Goal: Task Accomplishment & Management: Use online tool/utility

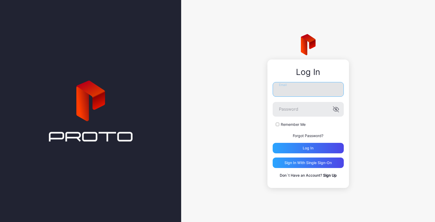
click at [299, 93] on input "Email" at bounding box center [308, 89] width 71 height 15
type input "**********"
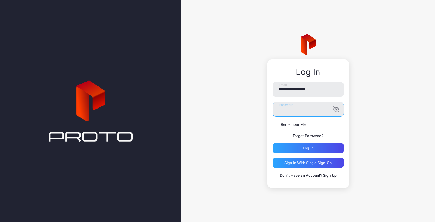
click at [273, 143] on button "Log in" at bounding box center [308, 148] width 71 height 10
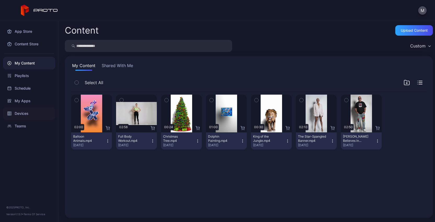
click at [24, 116] on div "Devices" at bounding box center [29, 113] width 52 height 13
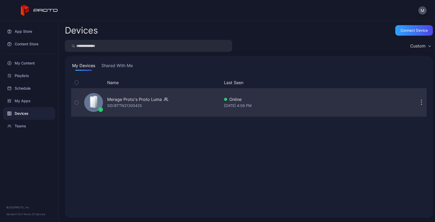
click at [416, 107] on div "Merage Proto's Proto [PERSON_NAME]: BTTN2130042S Online [DATE] 4:06 PM" at bounding box center [249, 102] width 356 height 26
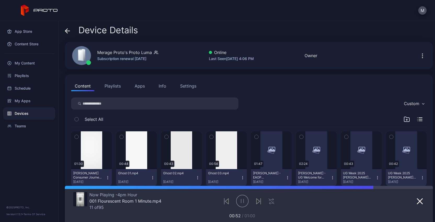
click at [27, 112] on div "Devices" at bounding box center [29, 113] width 52 height 13
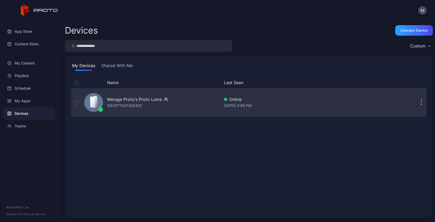
click at [421, 100] on icon "button" at bounding box center [421, 102] width 1 height 6
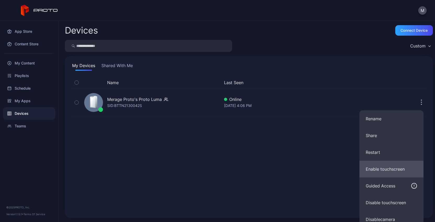
click at [405, 169] on button "Enable touchscreen" at bounding box center [392, 168] width 64 height 17
